Goal: Information Seeking & Learning: Check status

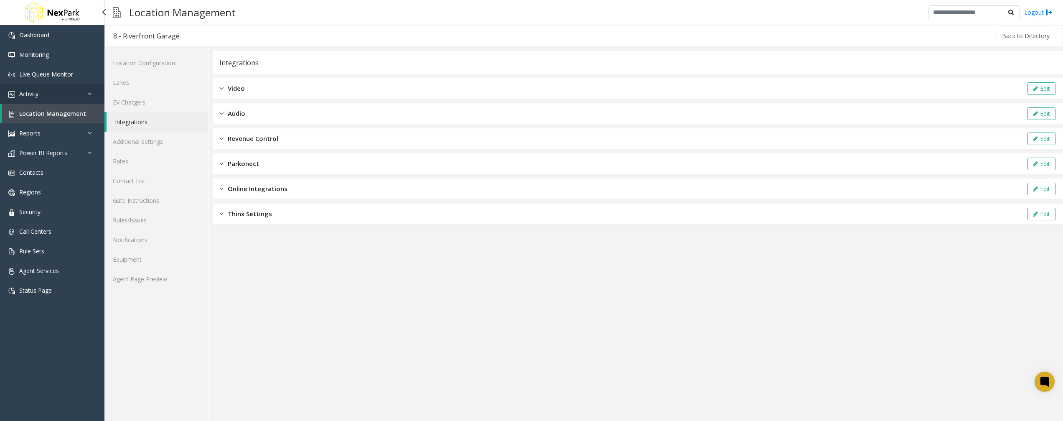
click at [73, 96] on link "Activity" at bounding box center [52, 94] width 104 height 20
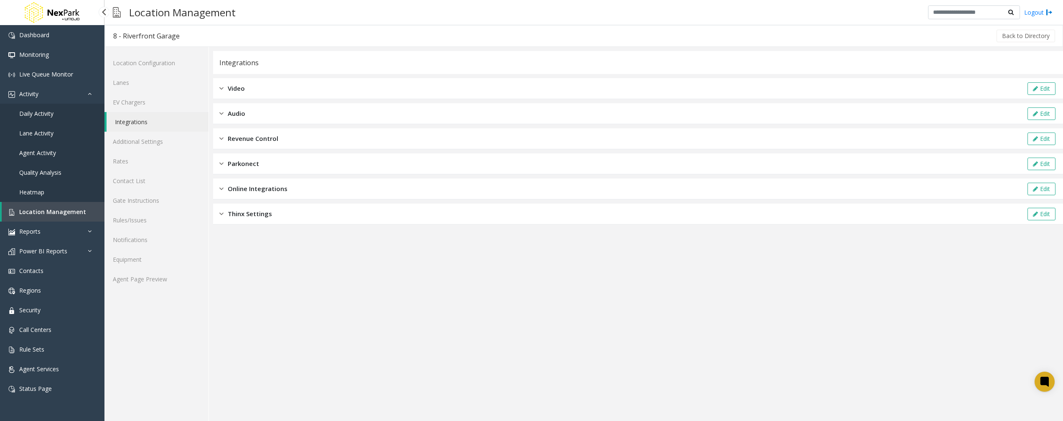
click at [56, 114] on link "Daily Activity" at bounding box center [52, 114] width 104 height 20
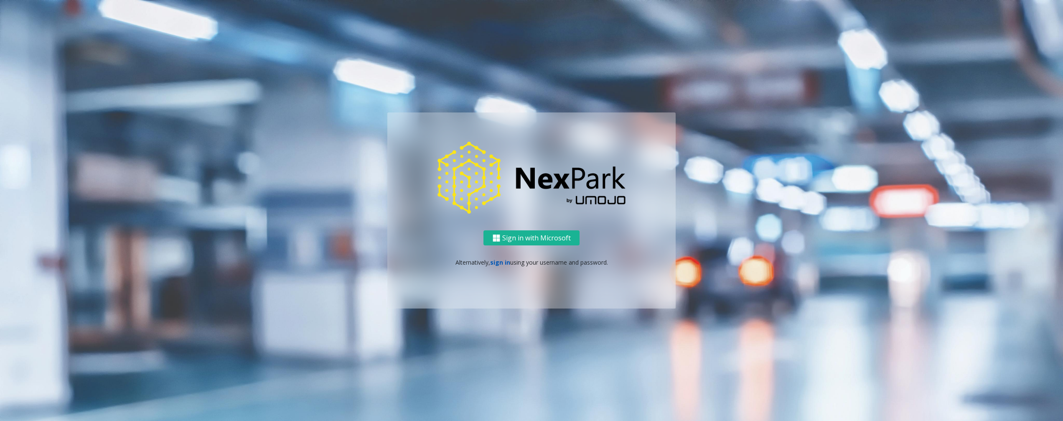
click at [506, 263] on link "sign in" at bounding box center [500, 262] width 20 height 8
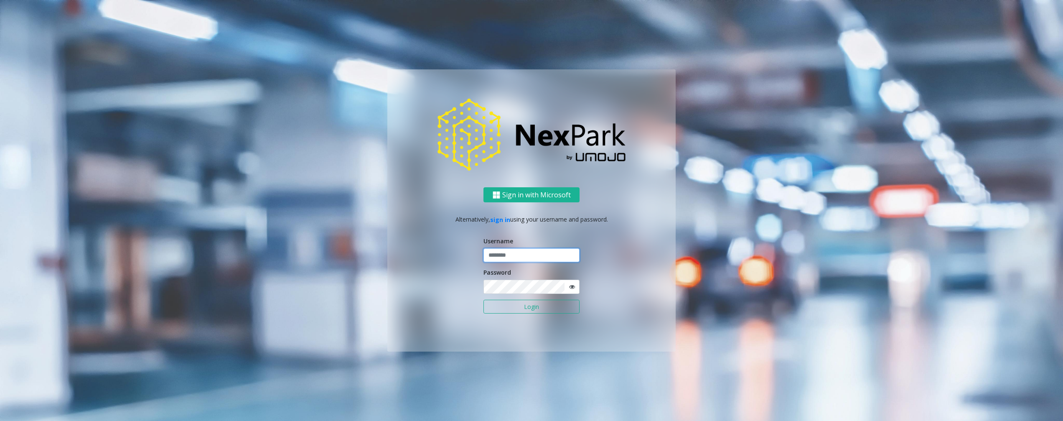
click at [506, 257] on input "text" at bounding box center [531, 255] width 96 height 14
type input "********"
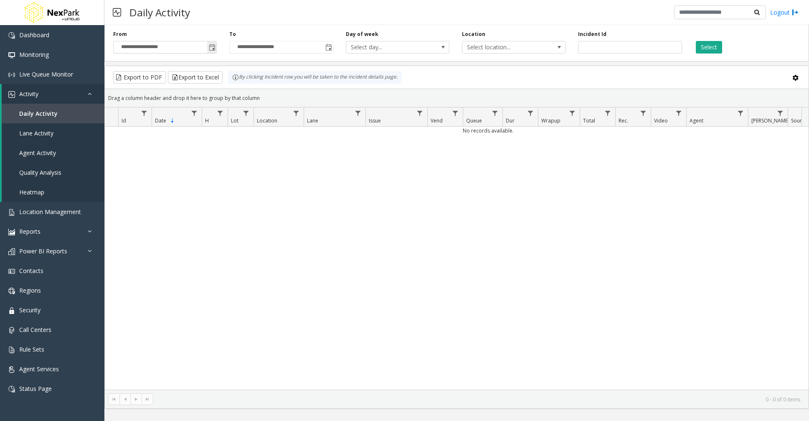
click at [211, 49] on span "Toggle popup" at bounding box center [212, 47] width 7 height 7
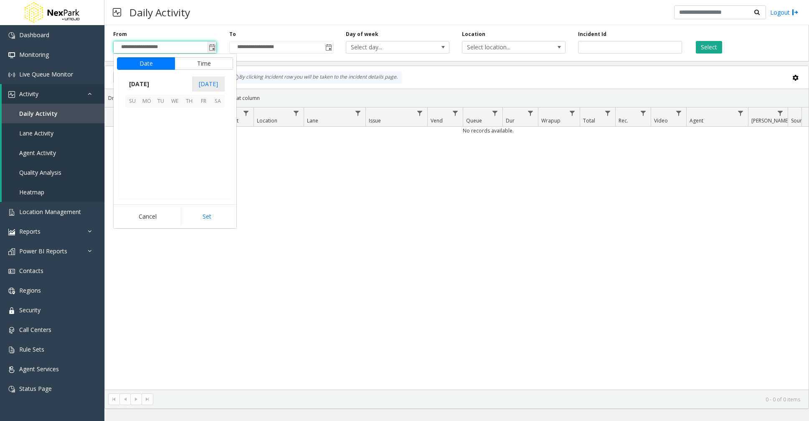
scroll to position [150039, 0]
click at [147, 85] on span "October 2025" at bounding box center [139, 84] width 28 height 13
click at [135, 99] on span "Jan" at bounding box center [135, 102] width 20 height 20
click at [178, 113] on span "1" at bounding box center [175, 114] width 14 height 14
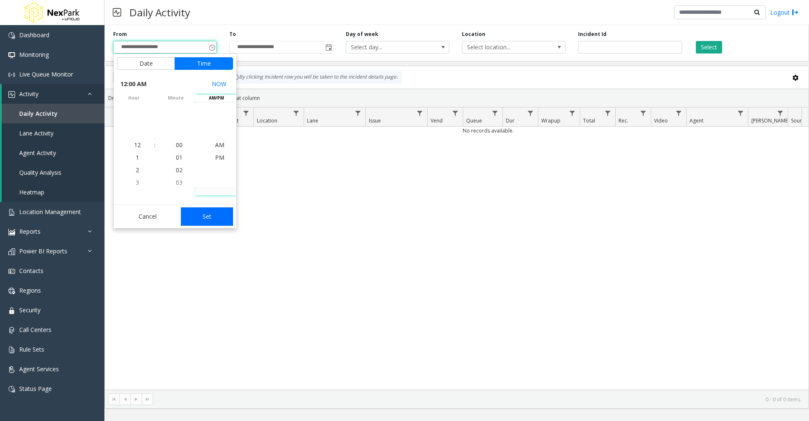
click at [219, 218] on button "Set" at bounding box center [207, 216] width 53 height 18
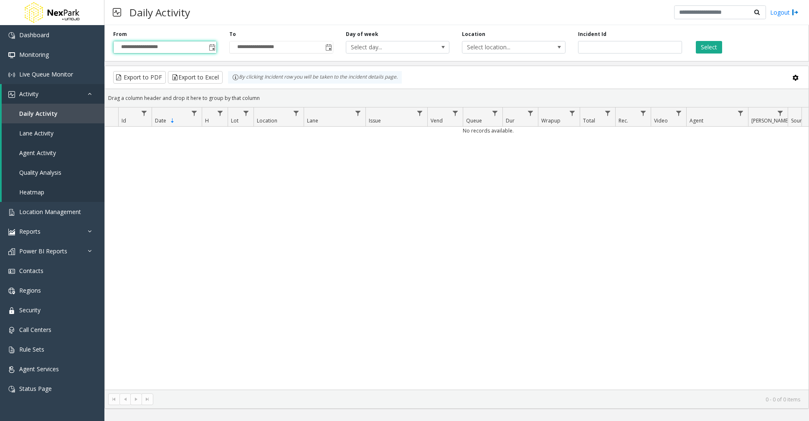
type input "**********"
click at [714, 47] on button "Select" at bounding box center [709, 47] width 26 height 13
